Goal: Task Accomplishment & Management: Manage account settings

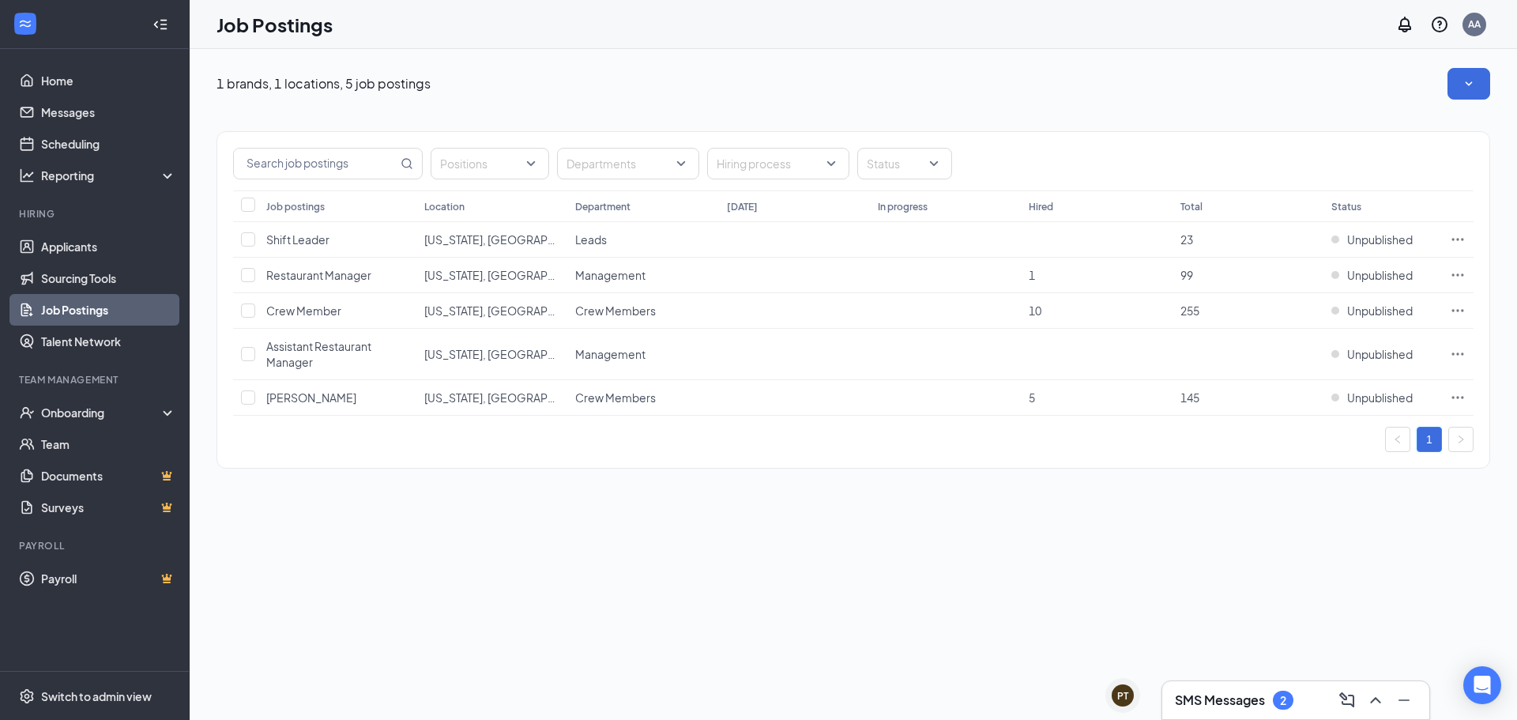
click at [1272, 702] on div "SMS Messages 2" at bounding box center [1234, 699] width 118 height 19
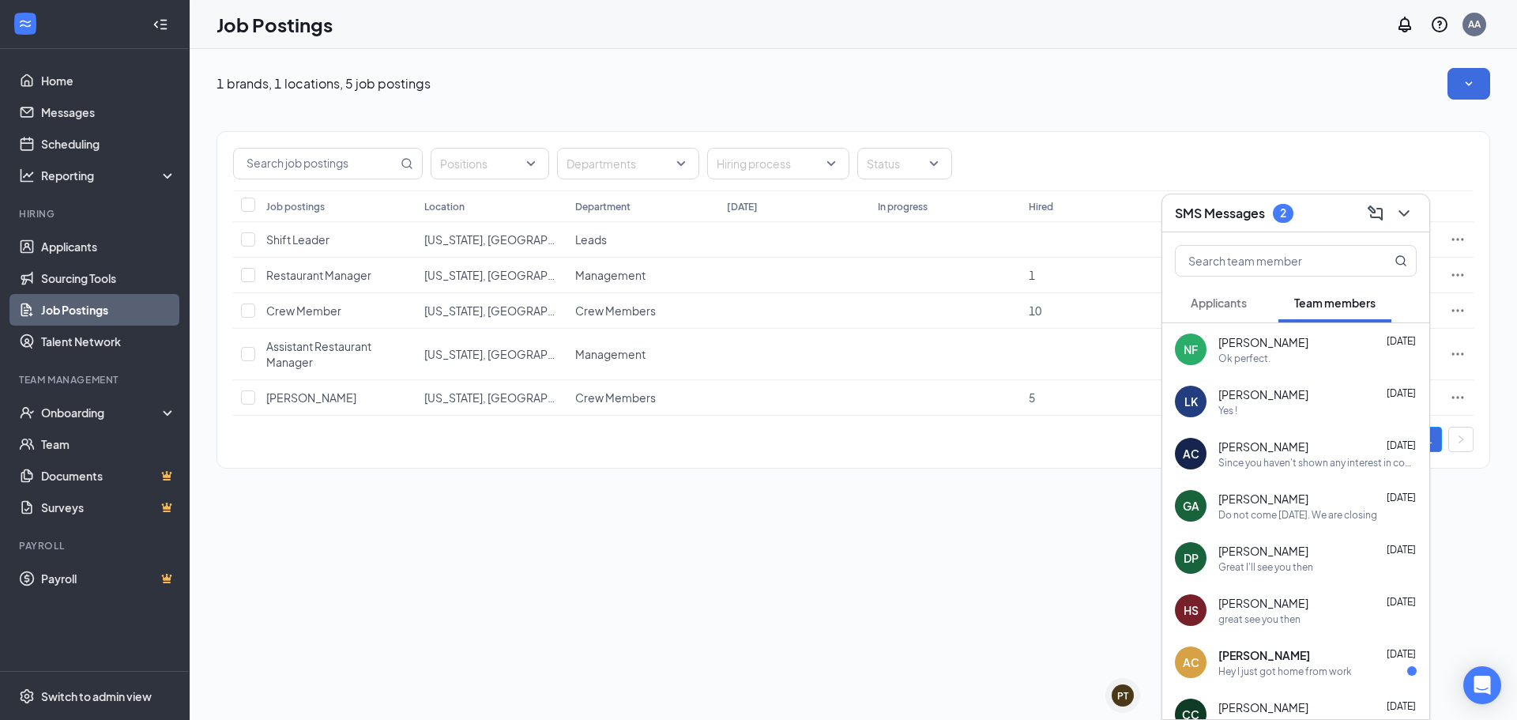
click at [1077, 530] on div "1 brands, 1 locations, 5 job postings Positions Departments Hiring process Stat…" at bounding box center [853, 384] width 1327 height 671
click at [1325, 217] on div "SMS Messages 2" at bounding box center [1296, 213] width 242 height 24
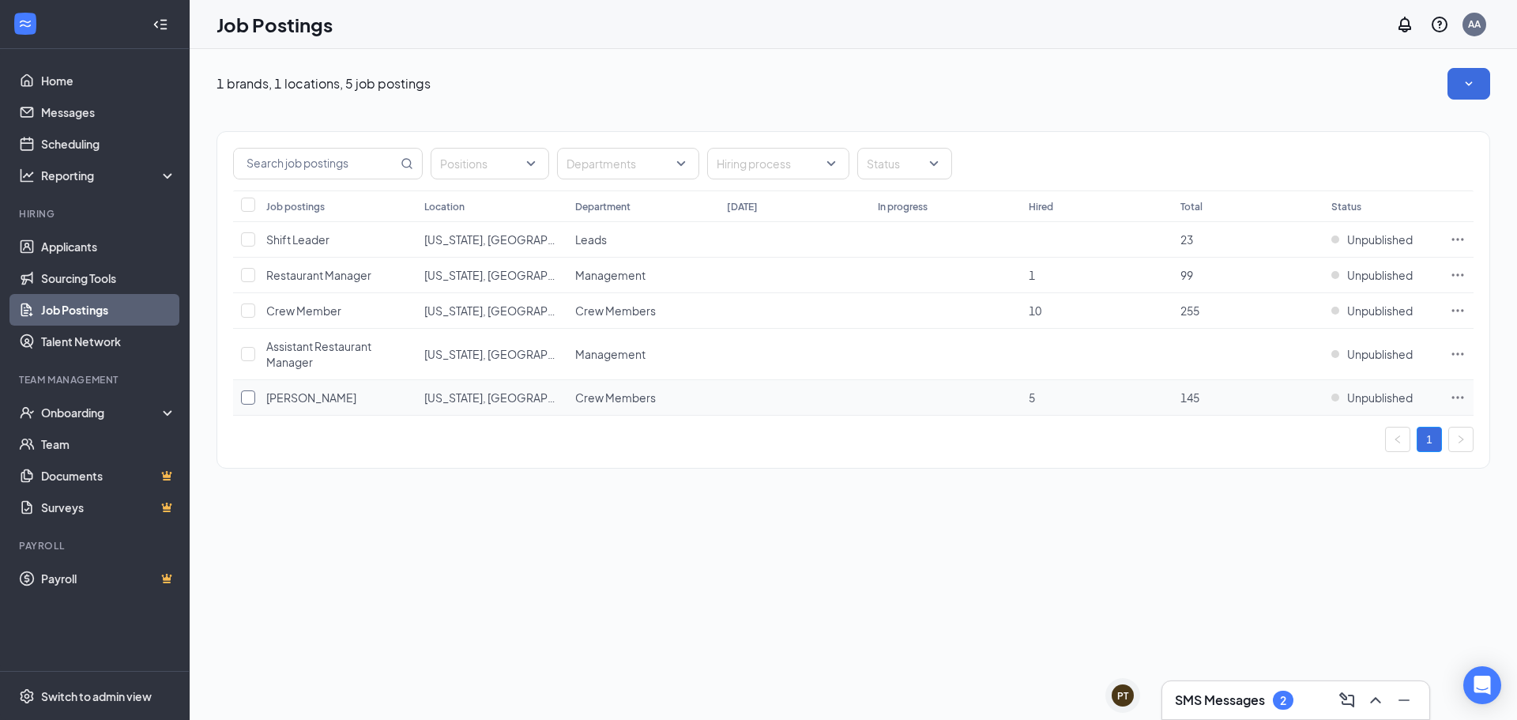
click at [244, 401] on input "checkbox" at bounding box center [248, 397] width 14 height 14
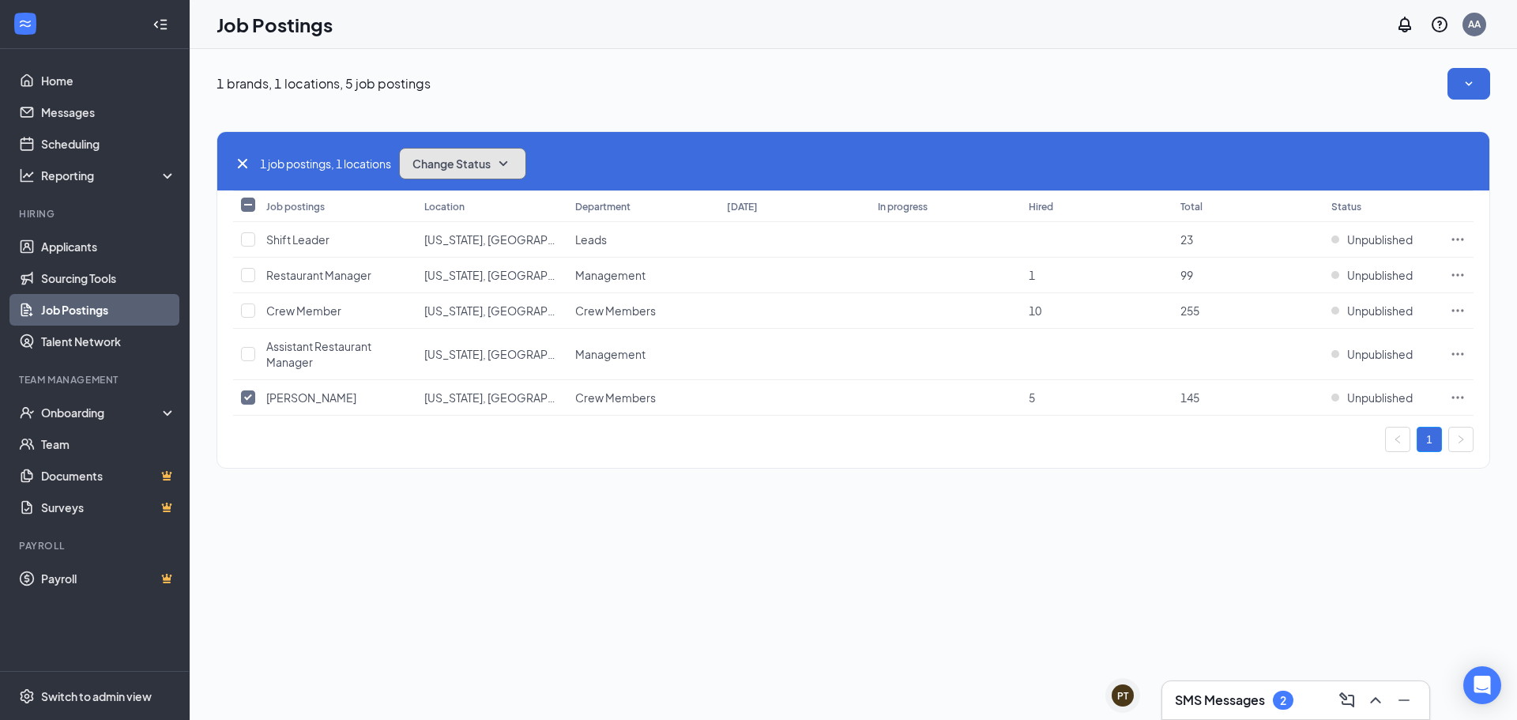
click at [493, 156] on button "Change Status" at bounding box center [462, 164] width 127 height 32
click at [674, 148] on div "1 job postings, 1 locations Change Status" at bounding box center [853, 164] width 1240 height 32
click at [250, 395] on input "checkbox" at bounding box center [248, 397] width 14 height 14
checkbox input "false"
